Goal: Information Seeking & Learning: Find specific fact

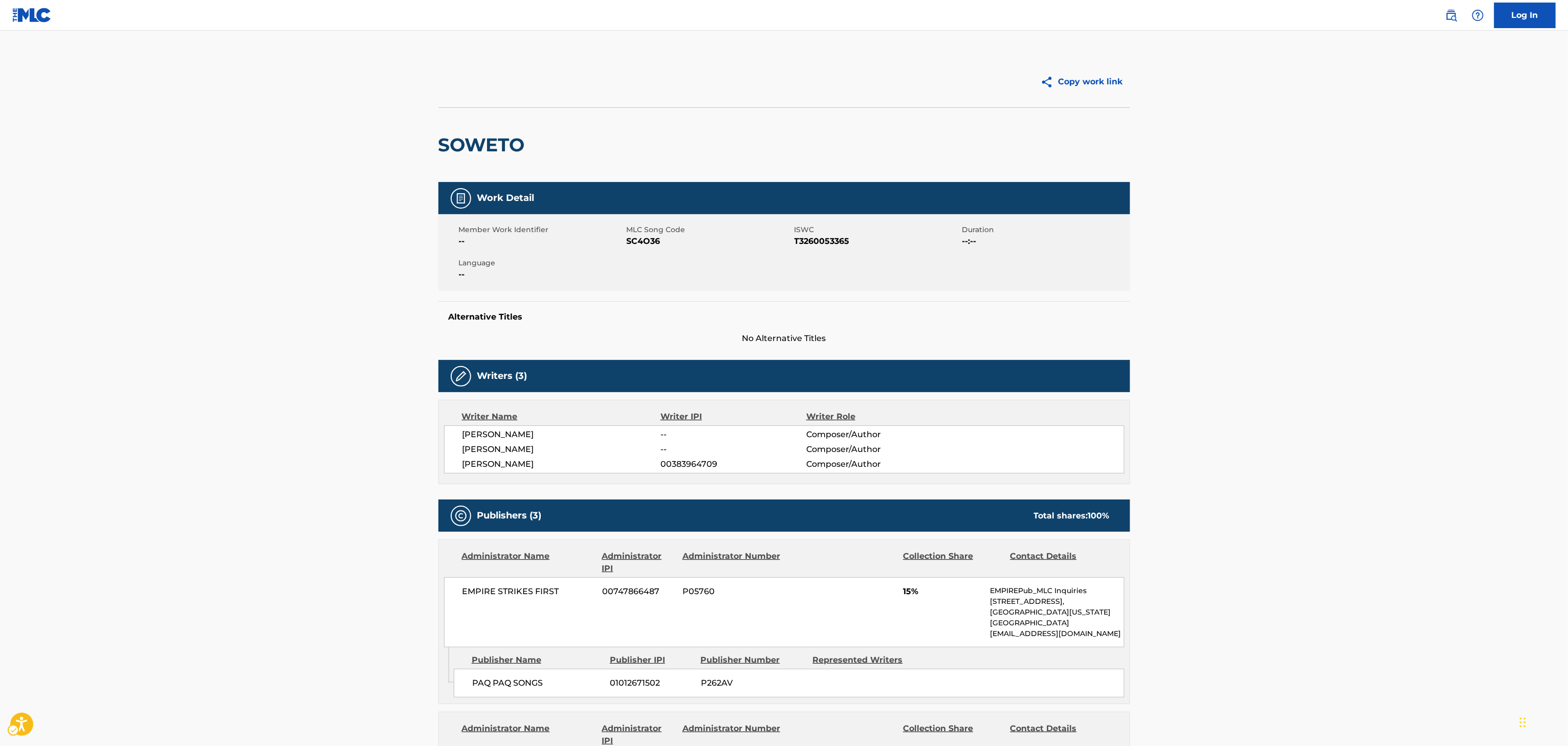
scroll to position [432, 0]
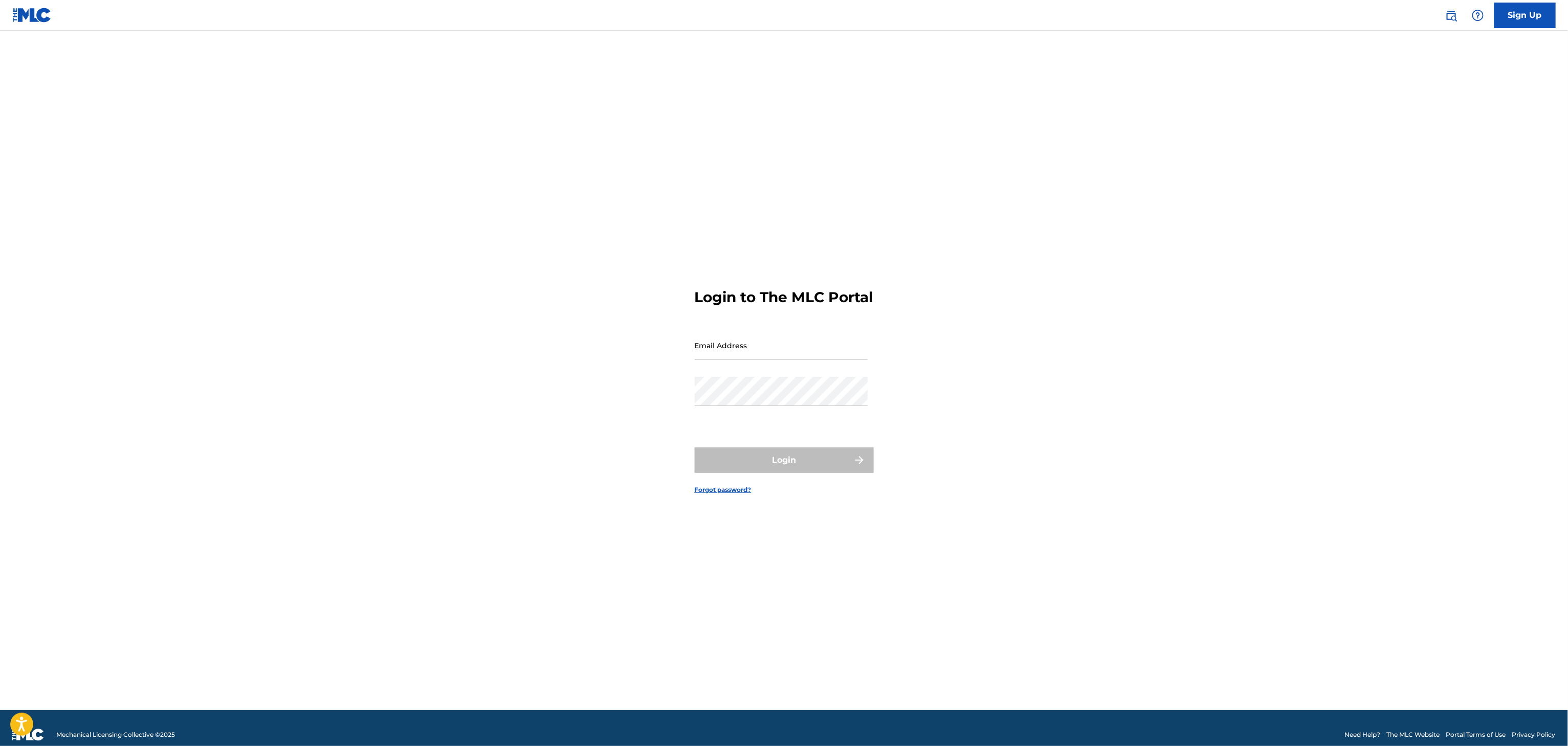
click at [1463, 22] on div "Sign Up" at bounding box center [1496, 15] width 121 height 26
click at [1445, 19] on link "Public Search" at bounding box center [1451, 15] width 21 height 21
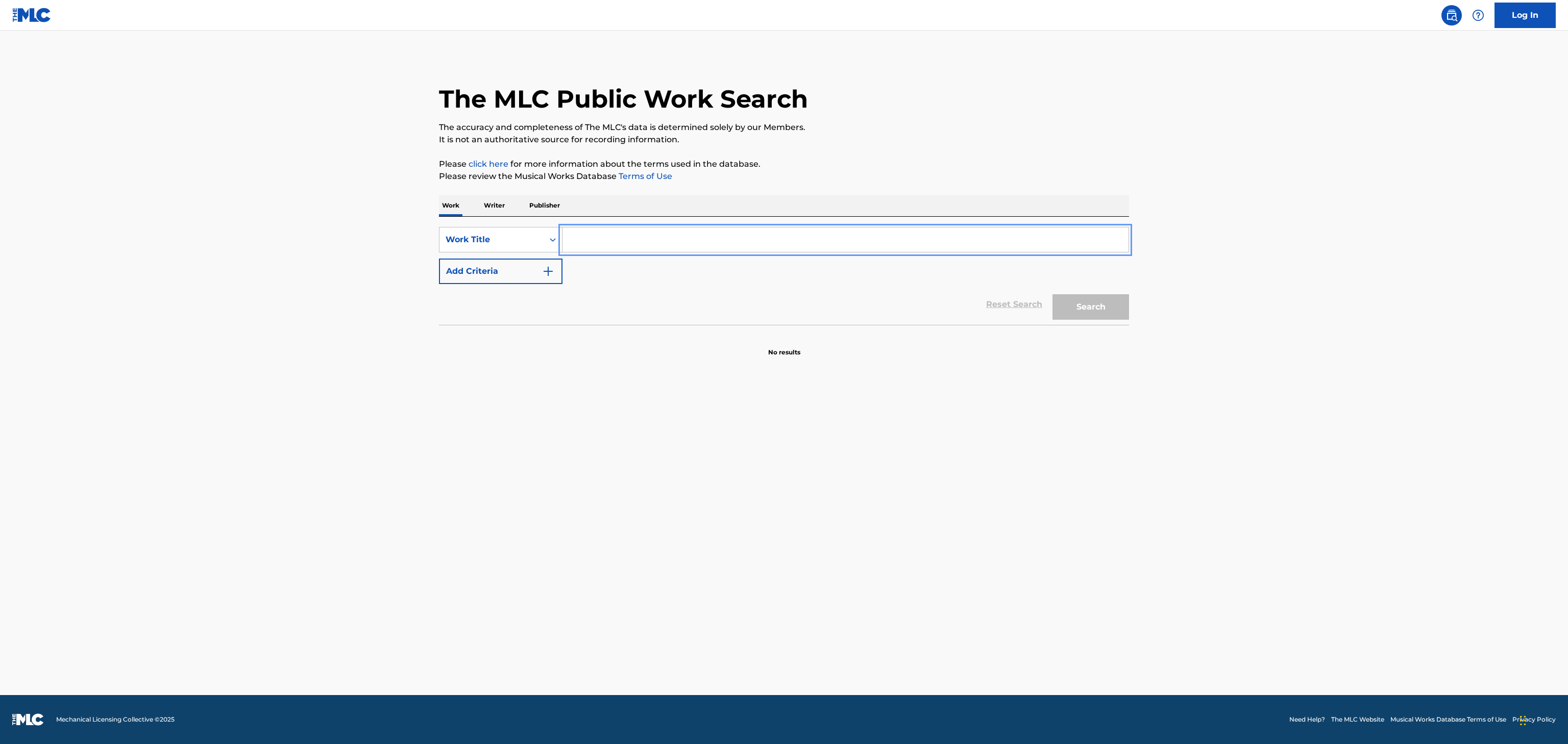
click at [885, 244] on input "Search Form" at bounding box center [845, 239] width 566 height 24
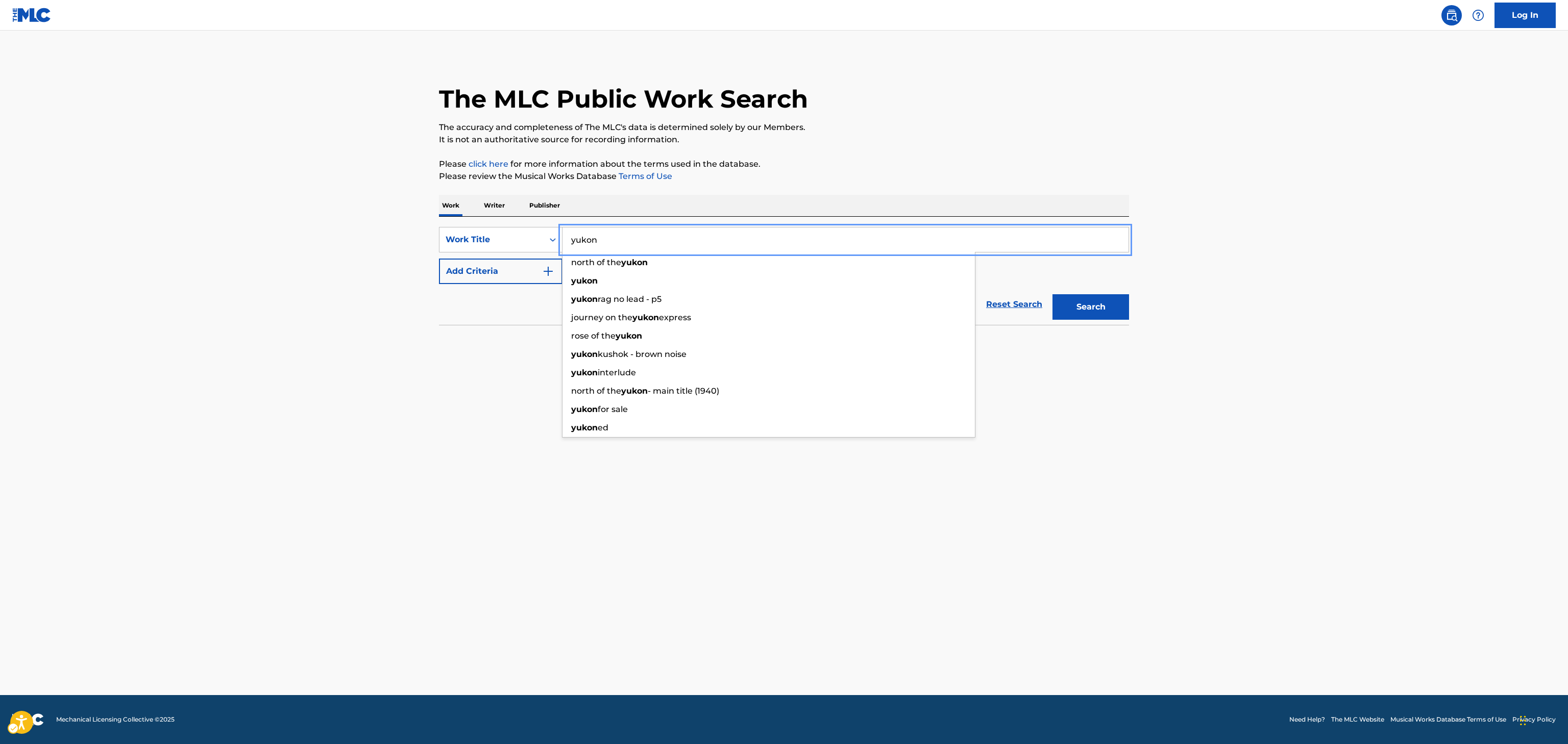
type input "yukon"
click at [502, 279] on button "Add Criteria" at bounding box center [501, 271] width 124 height 26
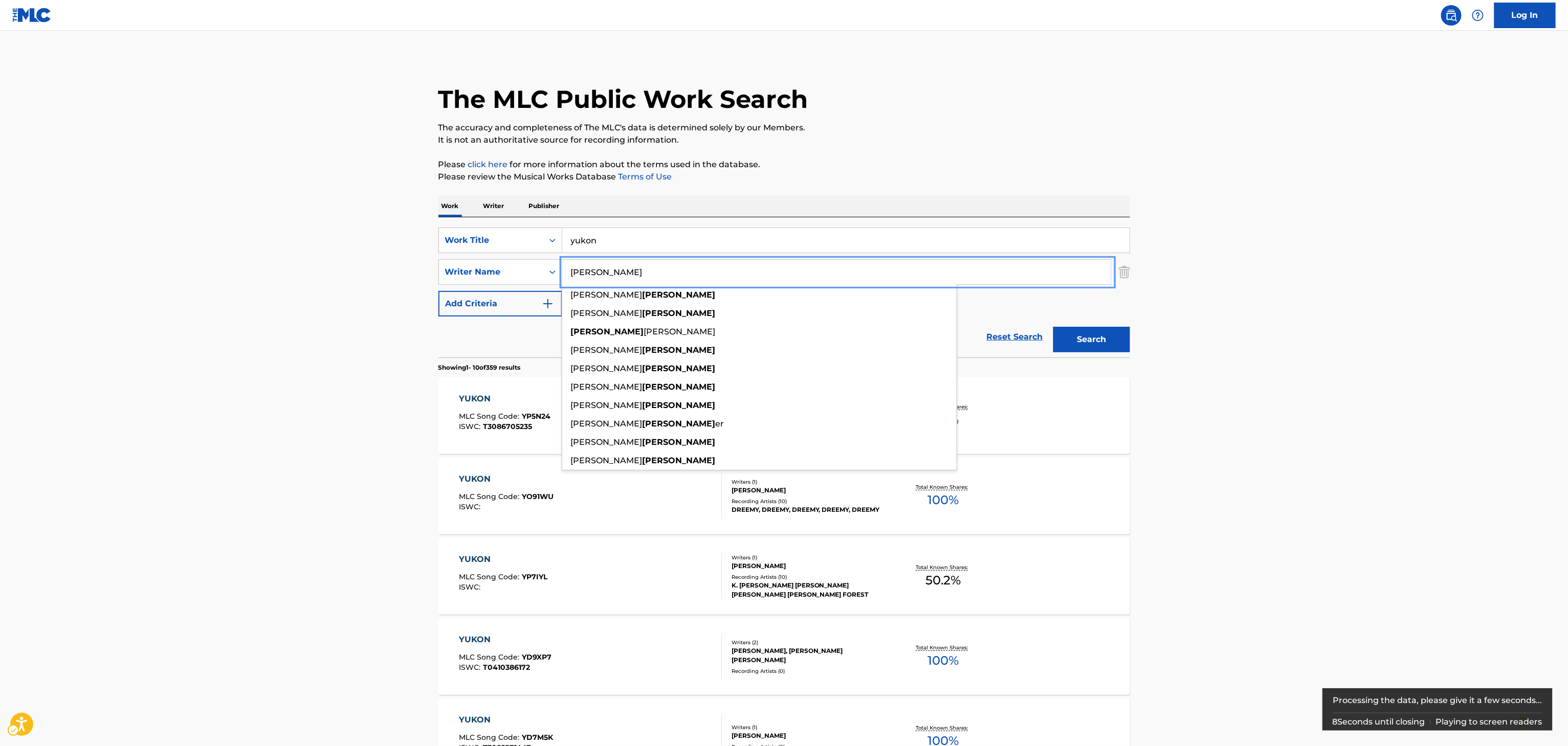
type input "bieber"
click at [1104, 334] on button "Search" at bounding box center [1091, 339] width 77 height 26
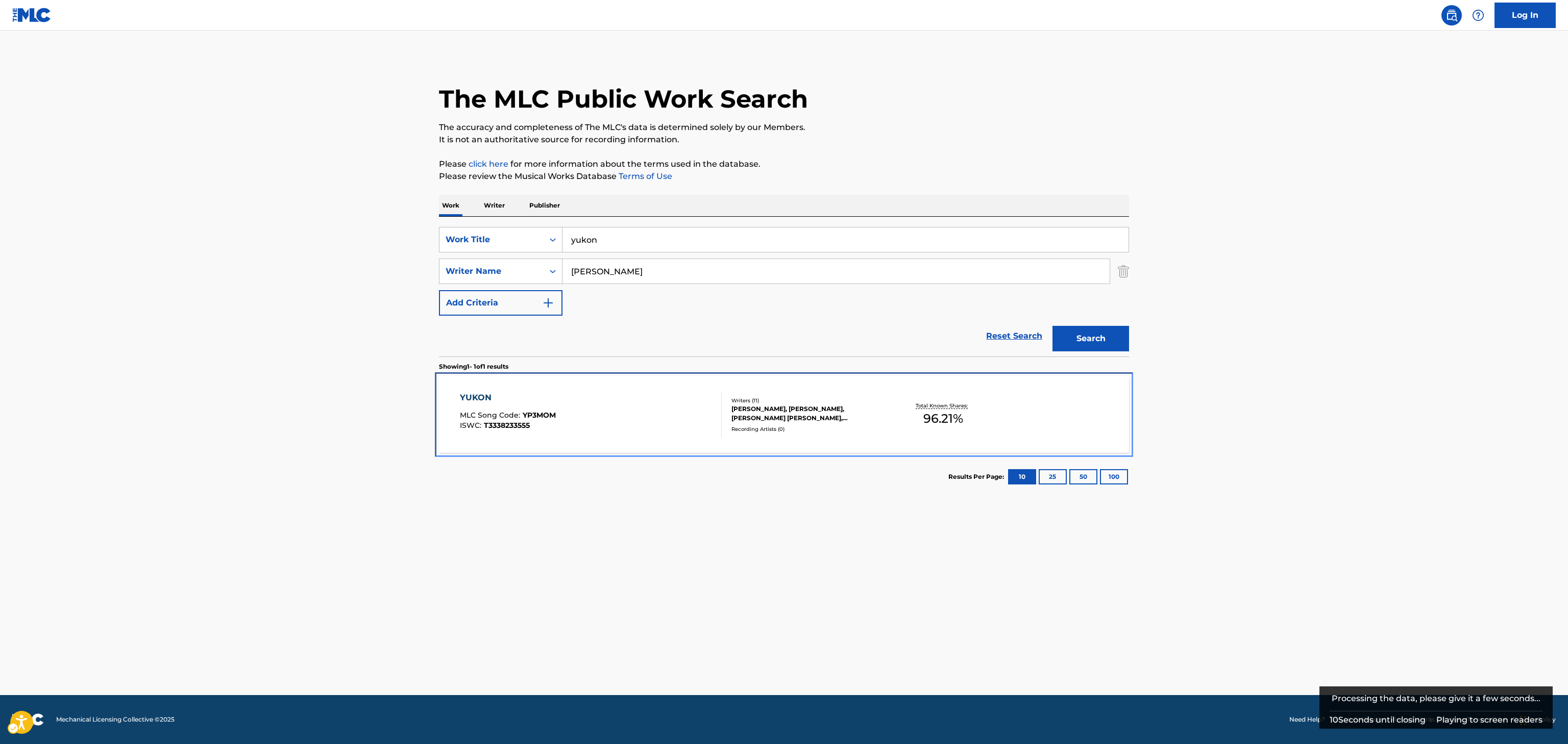
click at [778, 425] on div "Recording Artists ( 0 )" at bounding box center [808, 429] width 154 height 7
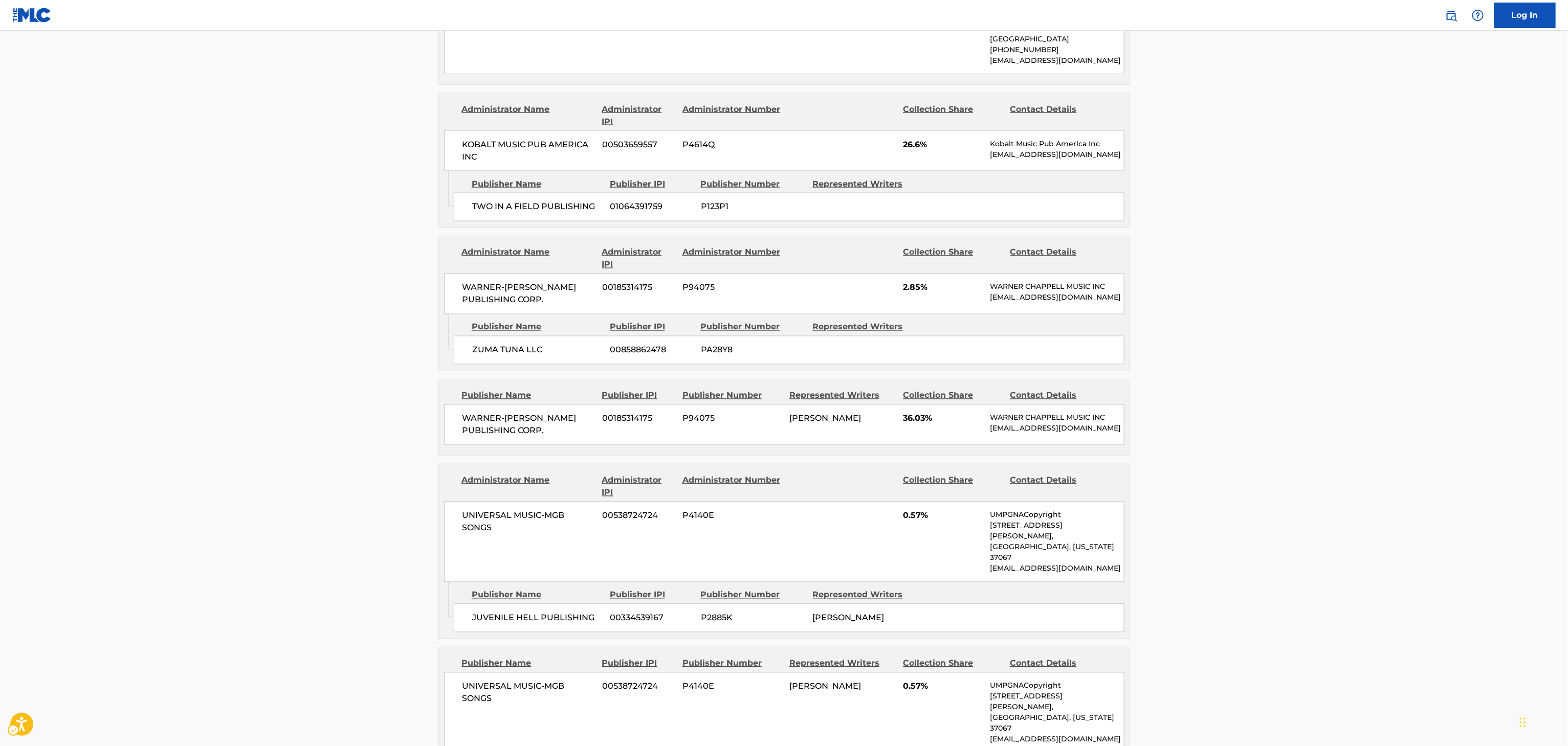
scroll to position [1111, 0]
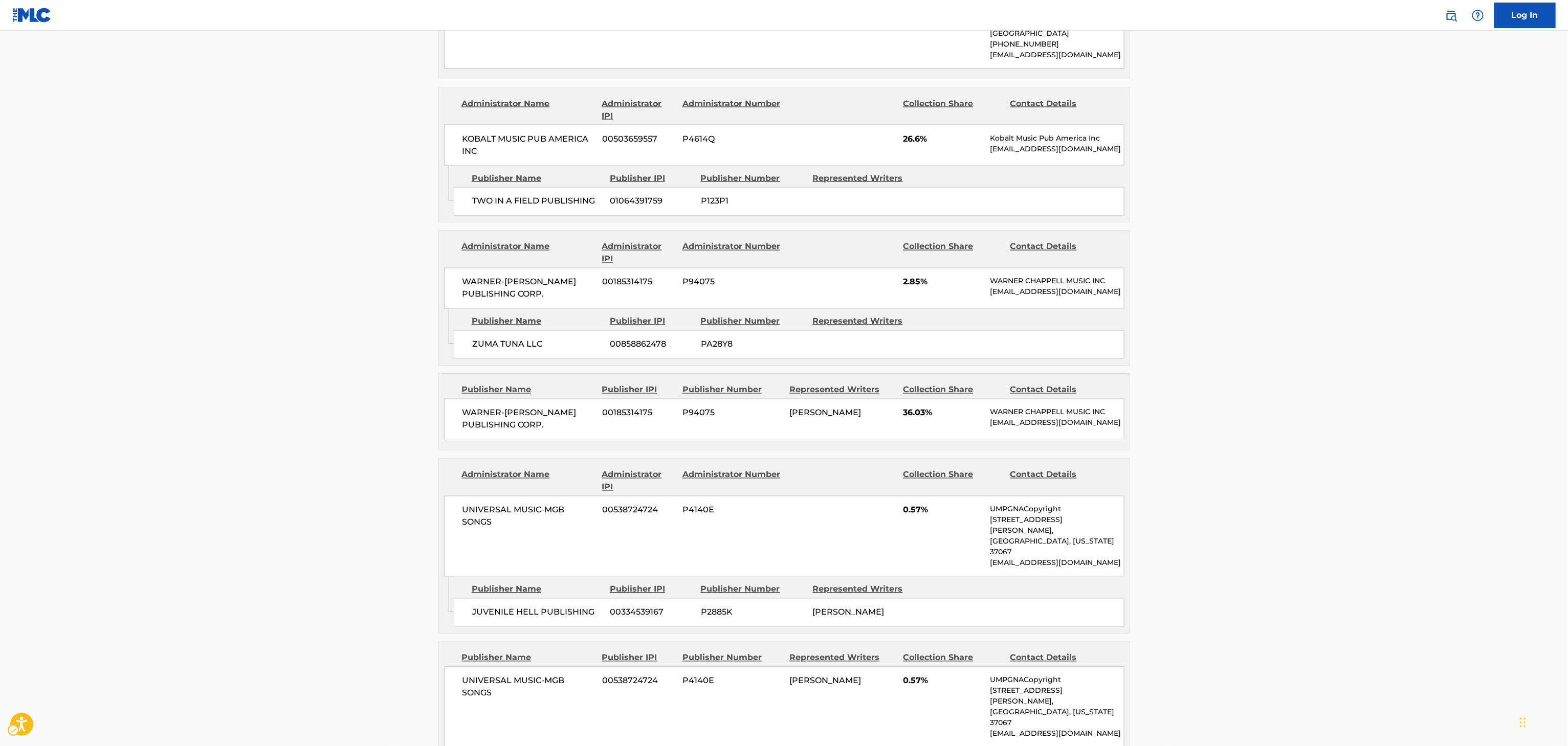
click at [819, 399] on div "WARNER-TAMERLANE PUBLISHING CORP. 00185314175 P94075 JOHN MADARA 36.03% WARNER …" at bounding box center [784, 419] width 680 height 41
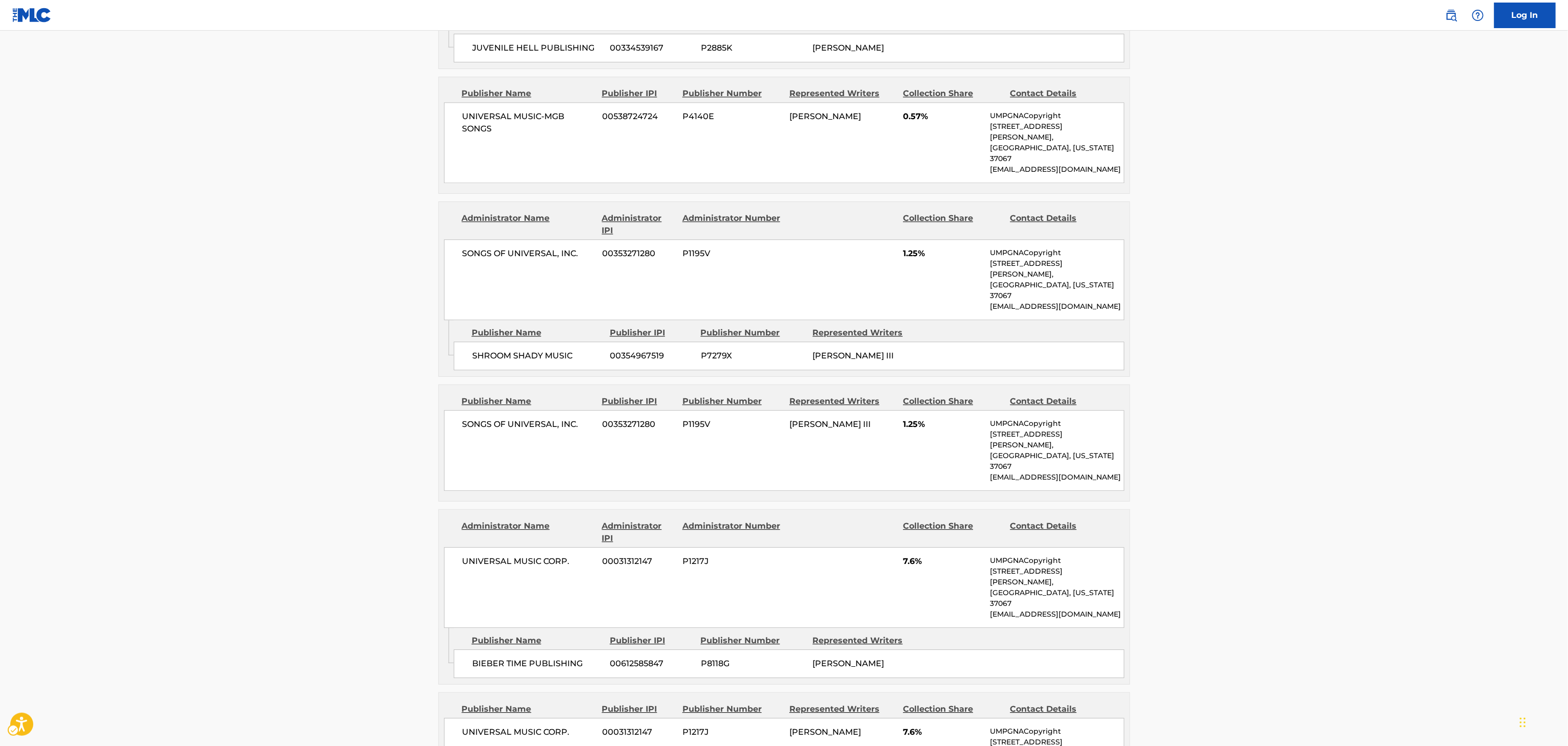
scroll to position [1680, 0]
